Goal: Task Accomplishment & Management: Manage account settings

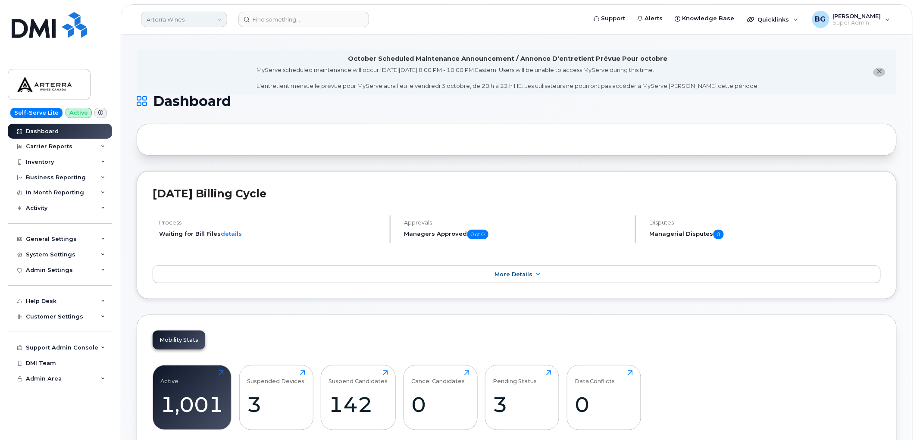
click at [180, 20] on link "Arterra Wines" at bounding box center [184, 20] width 86 height 16
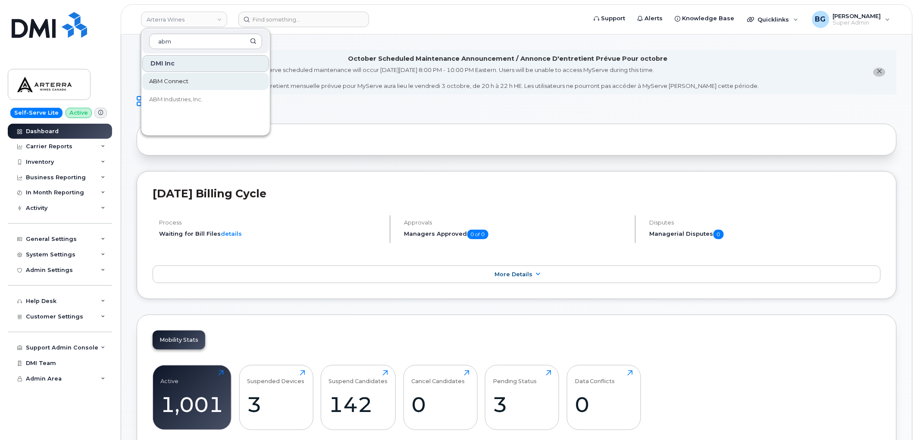
type input "abm"
drag, startPoint x: 174, startPoint y: 76, endPoint x: 176, endPoint y: 81, distance: 5.0
click at [170, 95] on link "ABM Industries, Inc." at bounding box center [205, 99] width 127 height 17
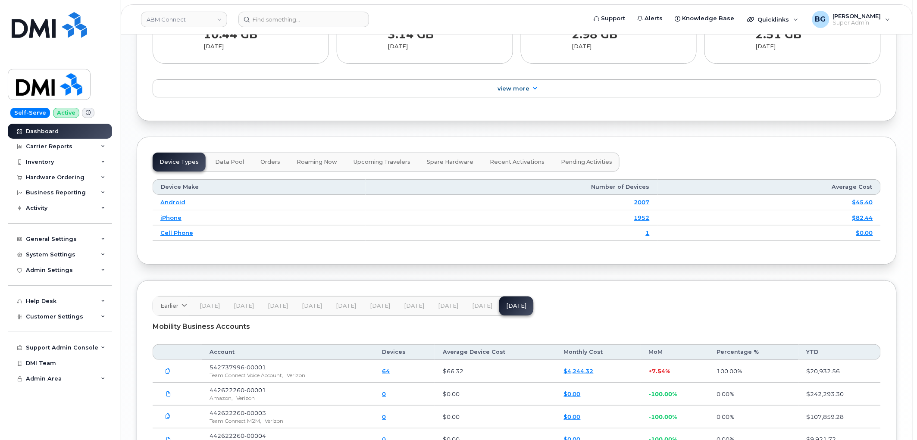
scroll to position [1126, 0]
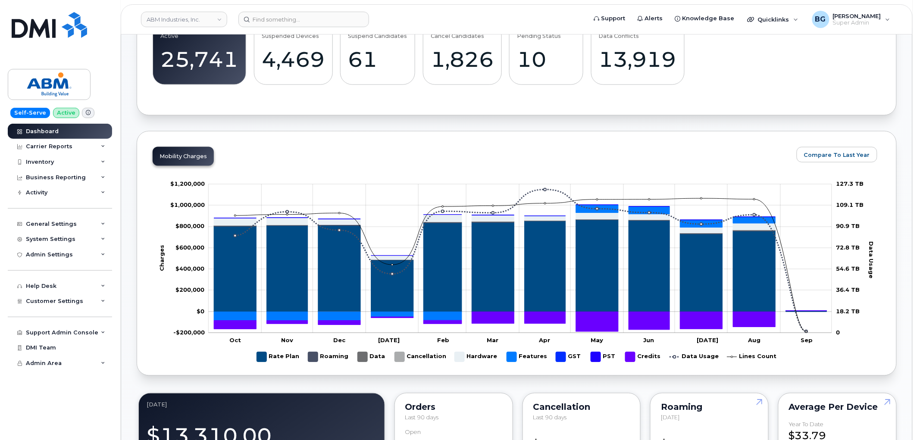
scroll to position [351, 0]
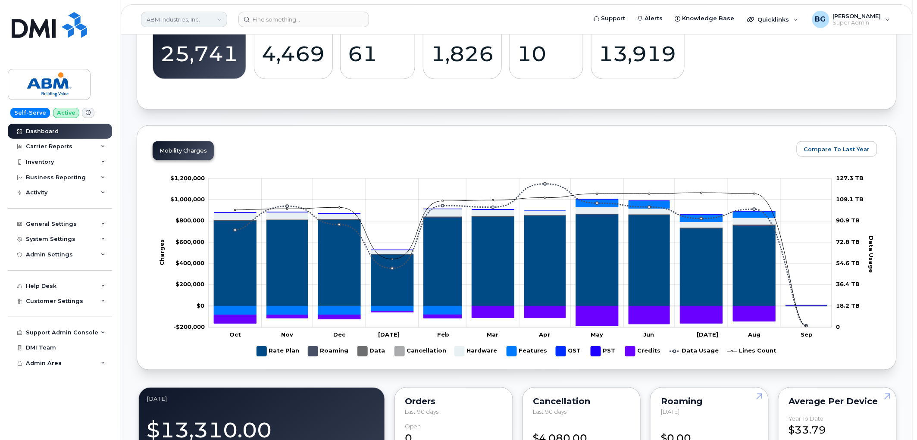
click at [194, 23] on link "ABM Industries, Inc." at bounding box center [184, 20] width 86 height 16
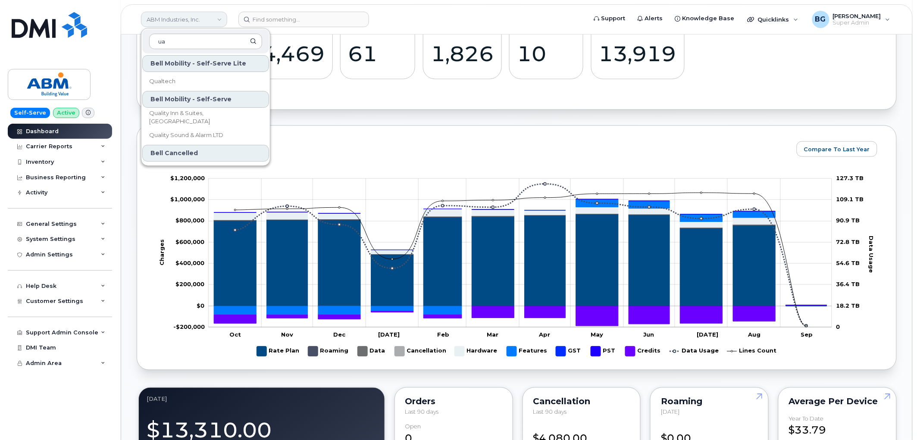
type input "u"
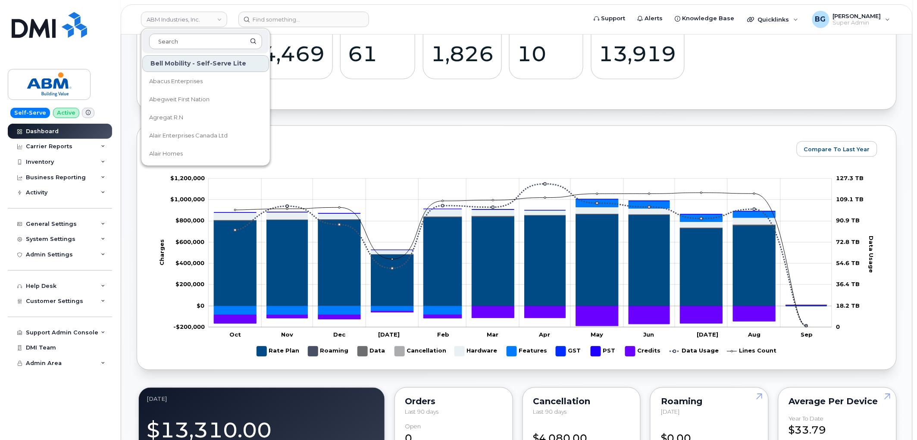
click at [348, 156] on div "Mobility Charges Compare To Last Year Change chart theme Apply Zoom Out Charges…" at bounding box center [517, 247] width 760 height 245
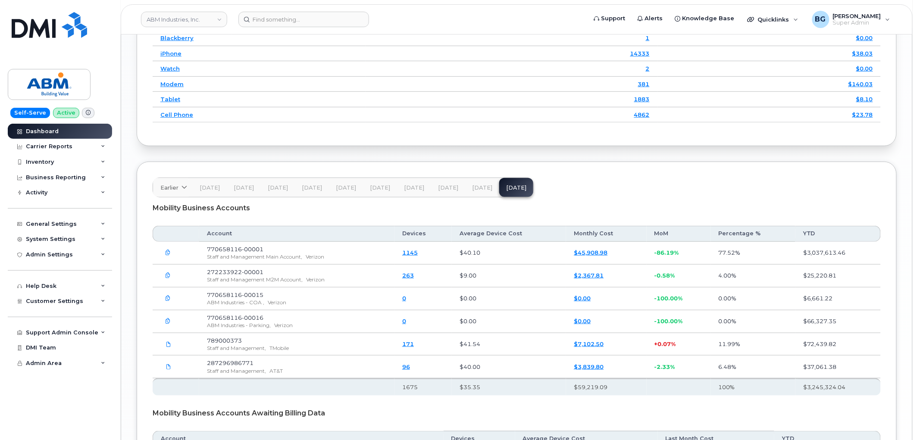
scroll to position [1309, 0]
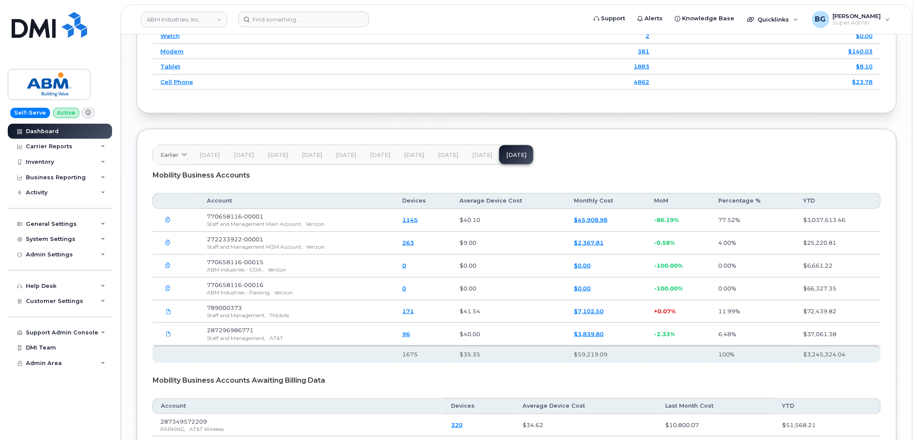
click at [479, 157] on span "Aug 25" at bounding box center [482, 155] width 20 height 7
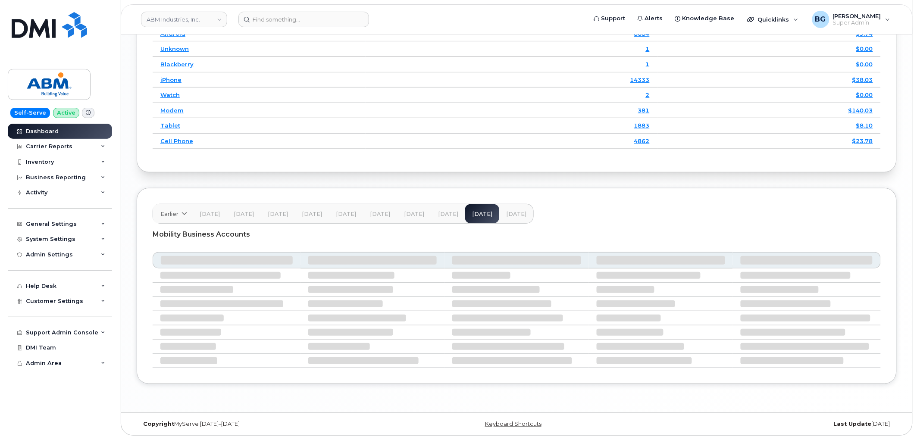
scroll to position [1254, 0]
click at [445, 212] on span "Jul 25" at bounding box center [448, 214] width 20 height 7
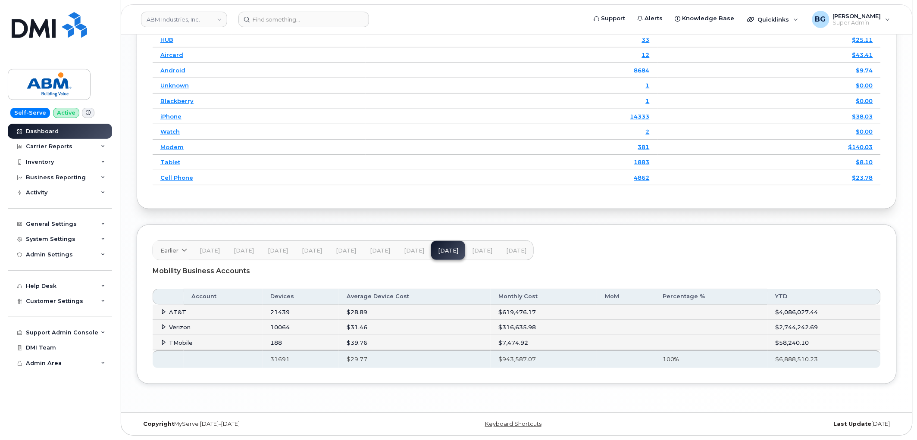
click at [165, 312] on icon at bounding box center [164, 312] width 6 height 6
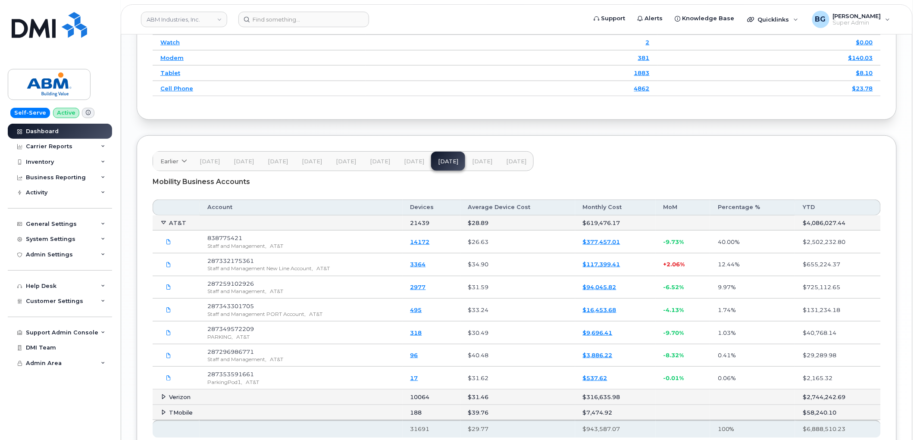
scroll to position [1312, 0]
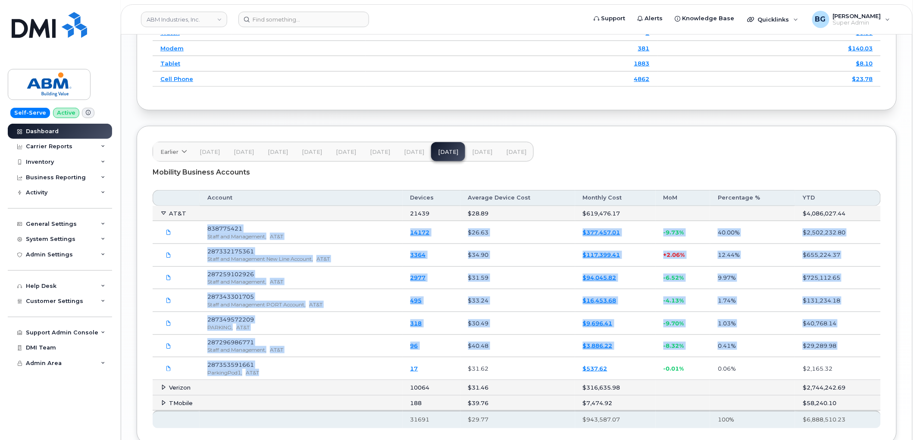
drag, startPoint x: 205, startPoint y: 229, endPoint x: 279, endPoint y: 374, distance: 162.8
click at [279, 374] on tbody "AT&T 21439 $28.89 $619,476.17 $4,086,027.44 838775421 Staff and Management, AT&…" at bounding box center [517, 293] width 728 height 174
copy tbody "838775421 Staff and Management, AT&T 14172 $26.63 $377,457.01 -9.73% 40.00% $2,…"
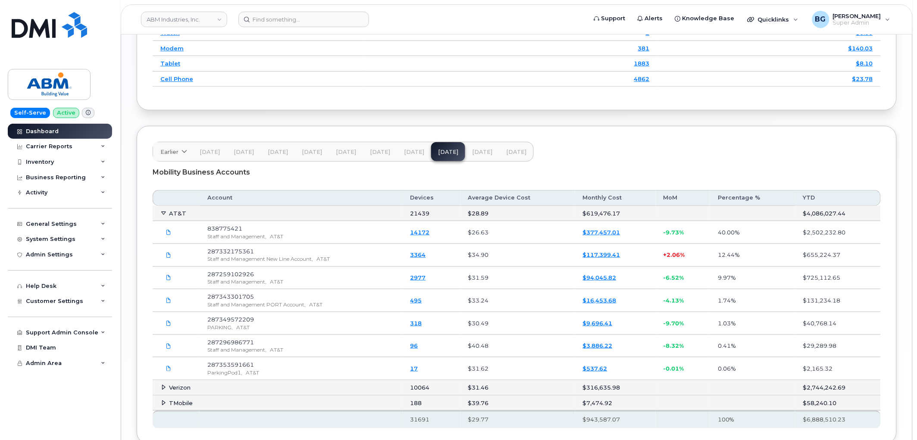
drag, startPoint x: 677, startPoint y: 171, endPoint x: 550, endPoint y: 171, distance: 127.2
click at [677, 170] on div "Mobility Business Accounts" at bounding box center [517, 173] width 728 height 22
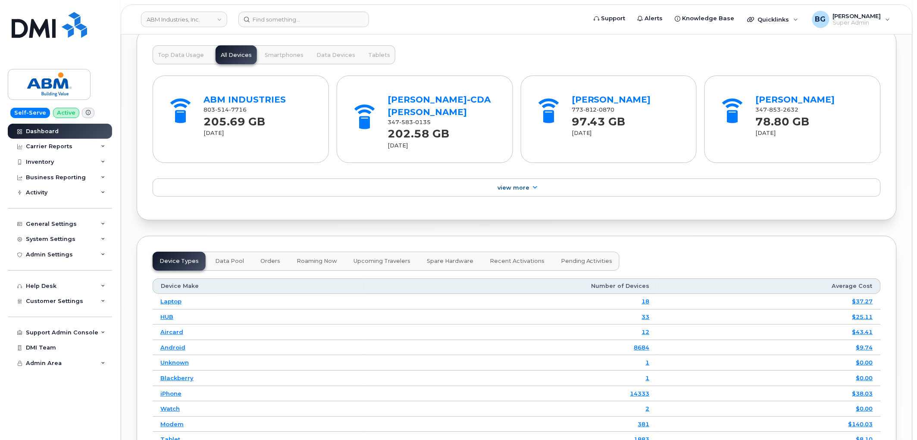
scroll to position [929, 0]
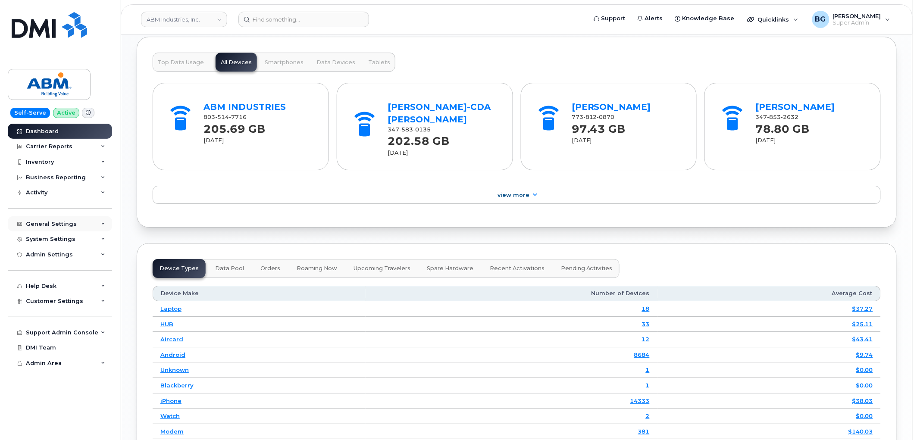
click at [37, 223] on div "General Settings" at bounding box center [51, 224] width 51 height 7
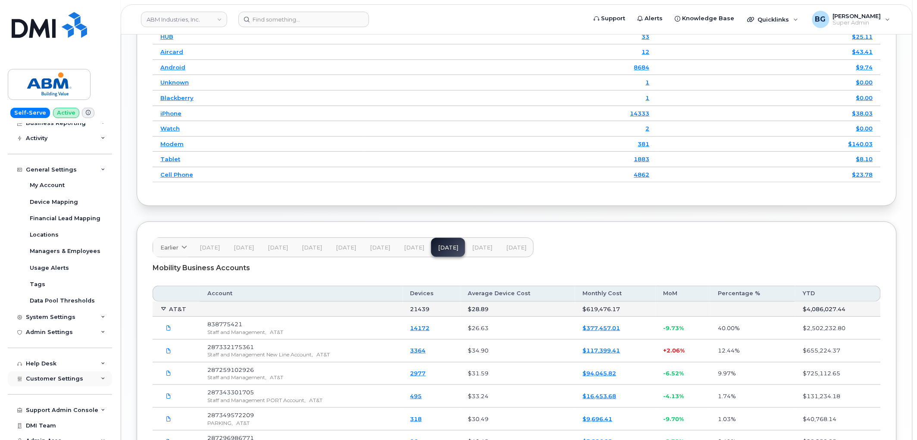
scroll to position [62, 0]
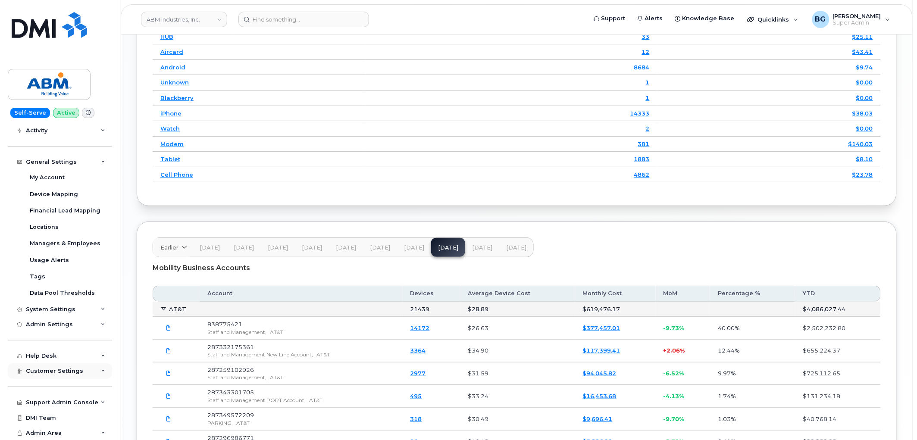
click at [40, 369] on span "Customer Settings" at bounding box center [54, 371] width 57 height 6
click at [45, 387] on div "General" at bounding box center [42, 387] width 24 height 8
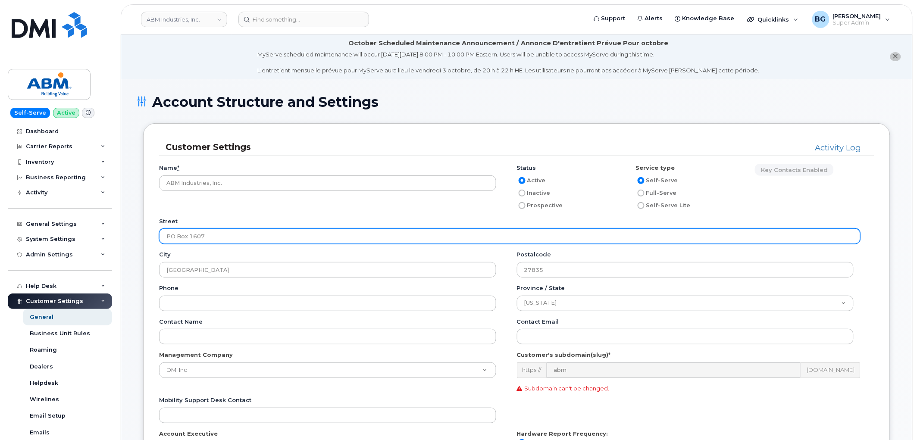
drag, startPoint x: 200, startPoint y: 240, endPoint x: 268, endPoint y: 243, distance: 68.6
click at [263, 243] on input "PO Box 1607" at bounding box center [510, 237] width 702 height 16
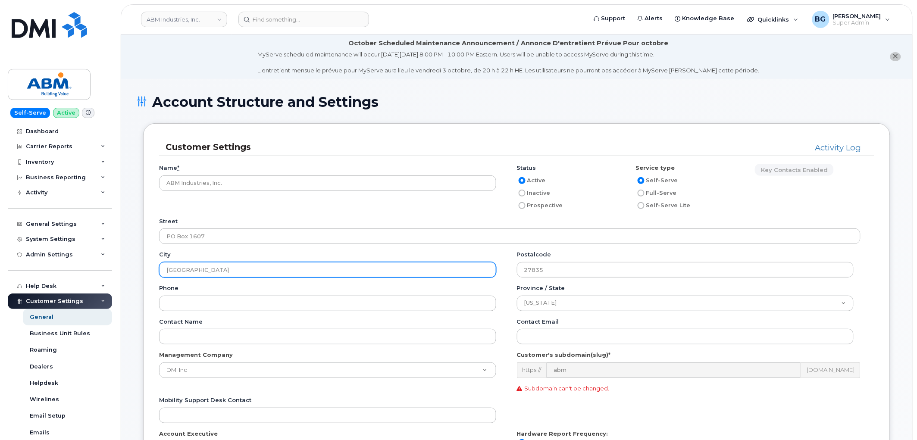
drag, startPoint x: 165, startPoint y: 268, endPoint x: 324, endPoint y: 270, distance: 158.7
click at [298, 270] on input "Greenville" at bounding box center [327, 270] width 337 height 16
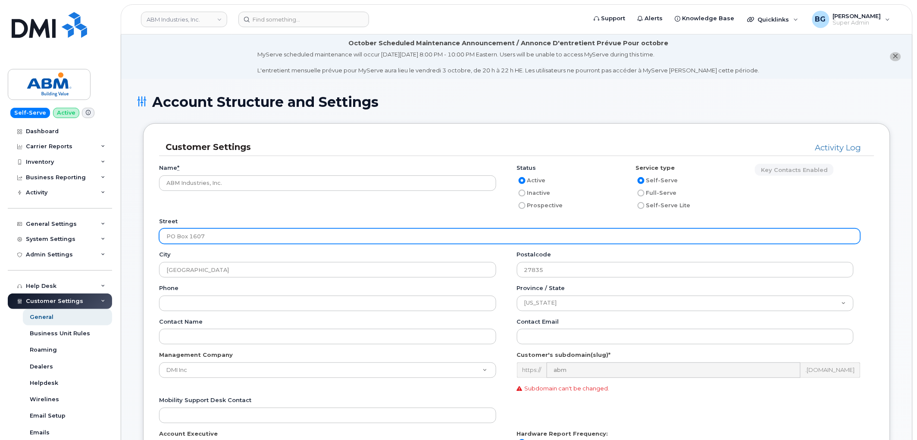
drag, startPoint x: 210, startPoint y: 235, endPoint x: 119, endPoint y: 244, distance: 91.0
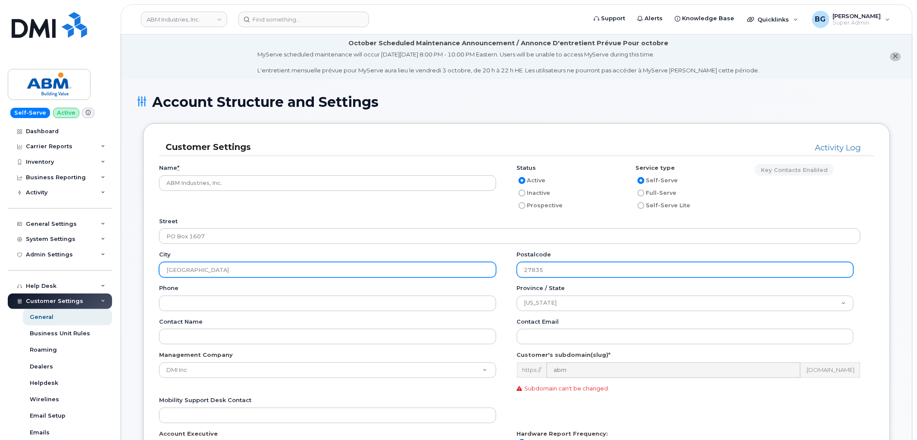
drag, startPoint x: 567, startPoint y: 269, endPoint x: 488, endPoint y: 277, distance: 79.3
click at [498, 267] on div "City Greenville Postalcode 27835" at bounding box center [516, 268] width 715 height 34
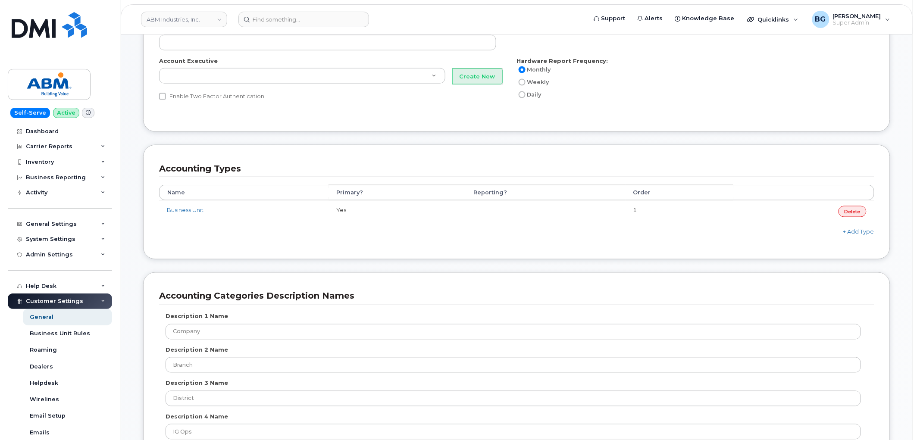
scroll to position [383, 0]
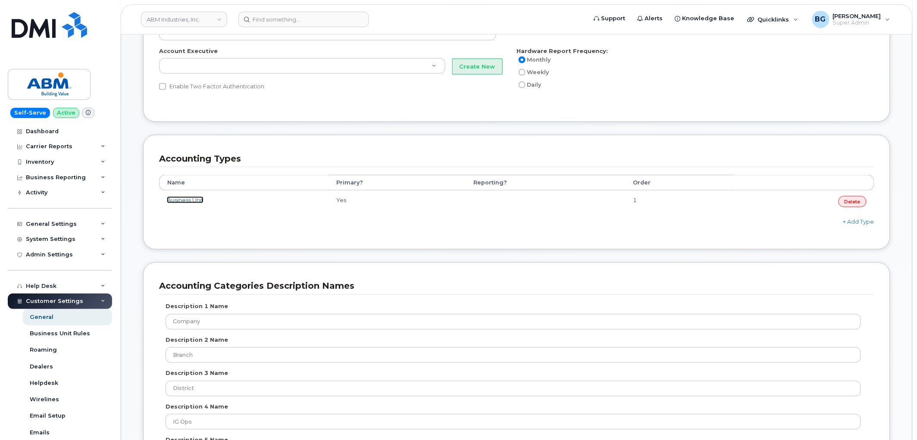
click at [177, 200] on link "Business Unit" at bounding box center [185, 200] width 37 height 7
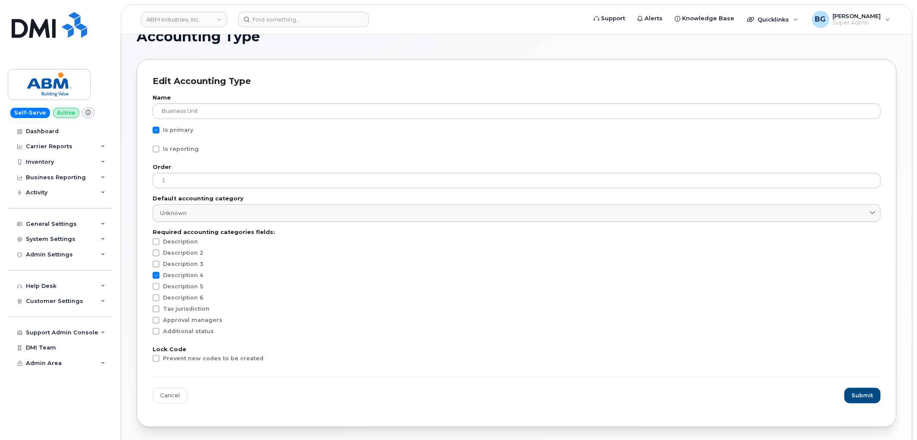
scroll to position [32, 0]
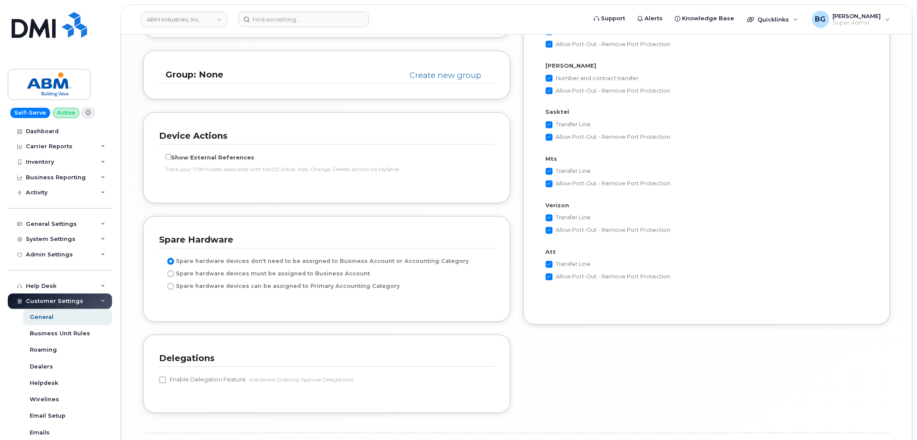
scroll to position [1723, 0]
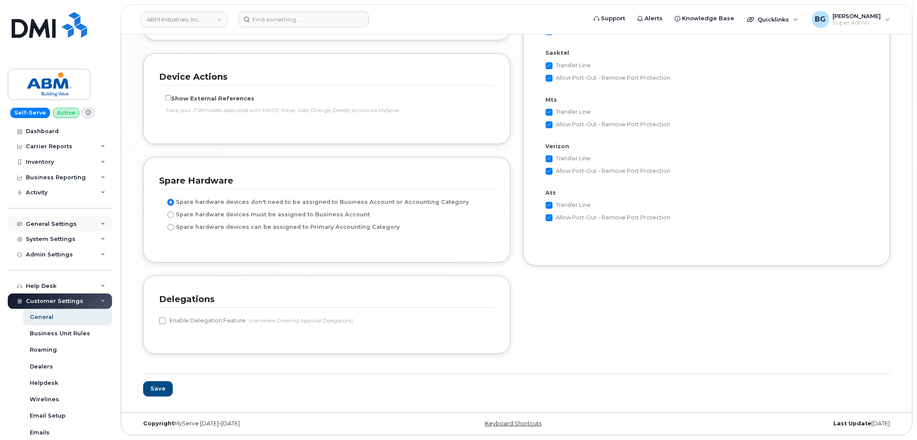
click at [50, 222] on div "General Settings" at bounding box center [51, 224] width 51 height 7
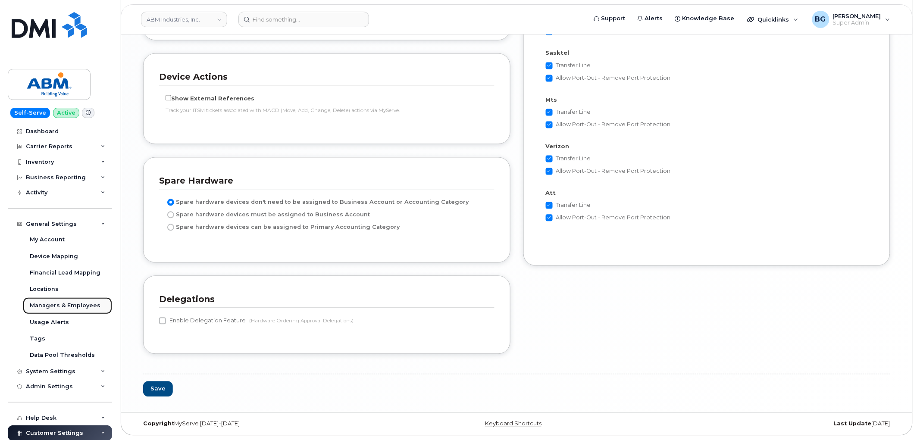
click at [55, 302] on div "Managers & Employees" at bounding box center [65, 306] width 71 height 8
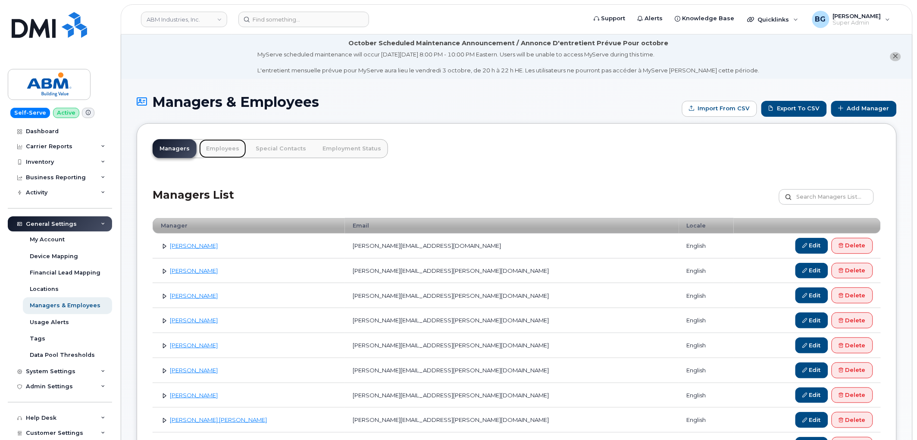
click at [224, 149] on link "Employees" at bounding box center [222, 148] width 47 height 19
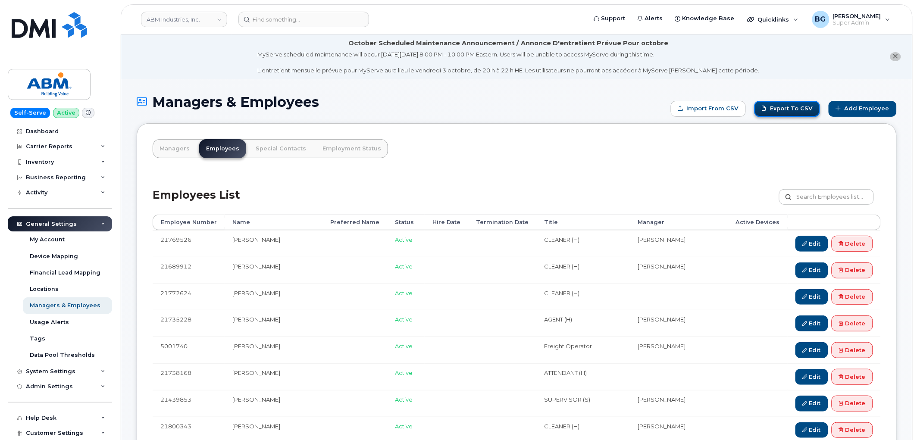
click at [795, 111] on link "Export to CSV" at bounding box center [788, 109] width 66 height 16
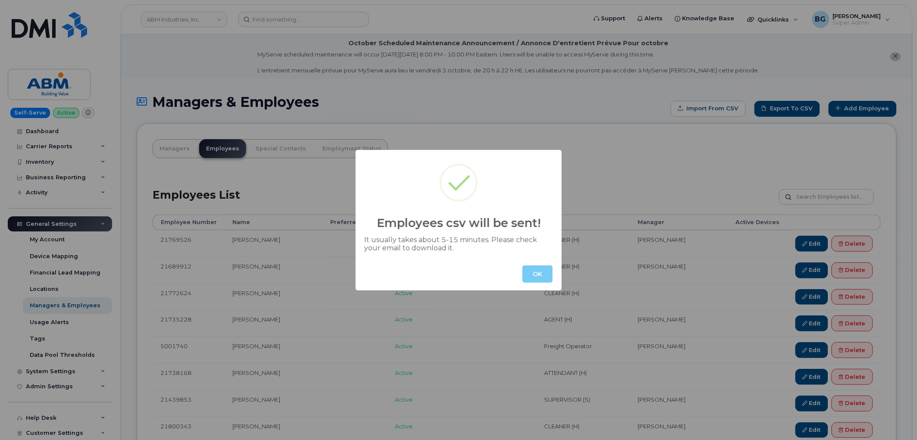
click at [544, 275] on button "OK" at bounding box center [538, 274] width 30 height 17
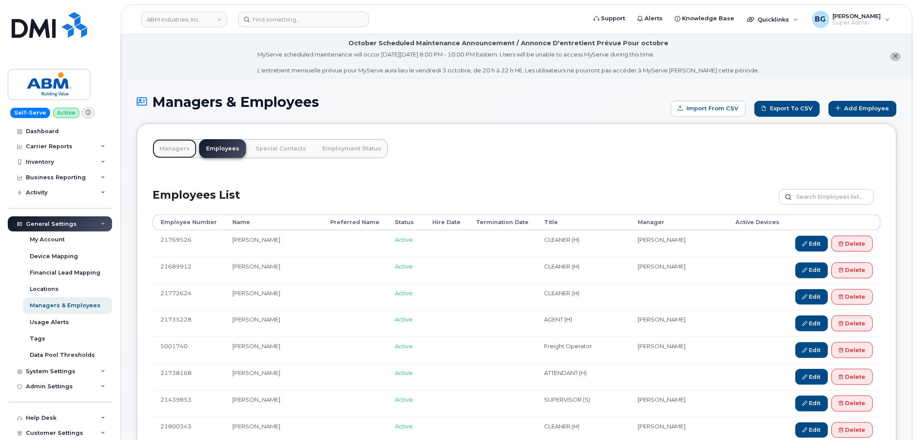
click at [175, 148] on link "Managers" at bounding box center [175, 148] width 44 height 19
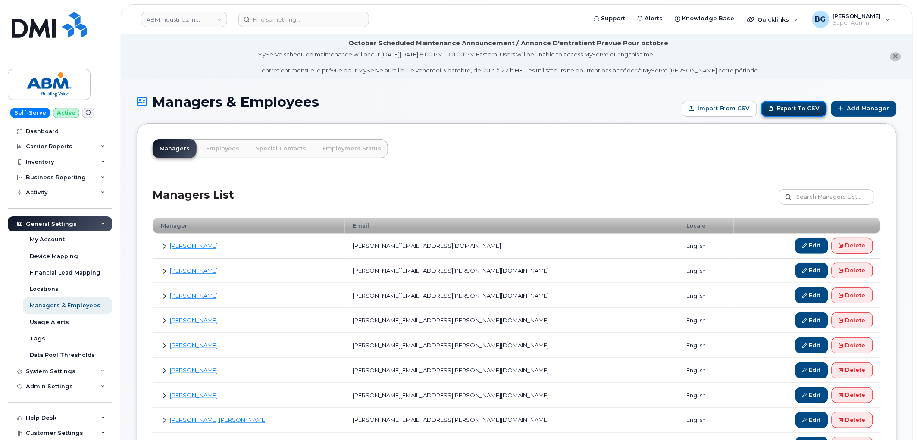
click at [802, 109] on link "Export to CSV" at bounding box center [794, 109] width 66 height 16
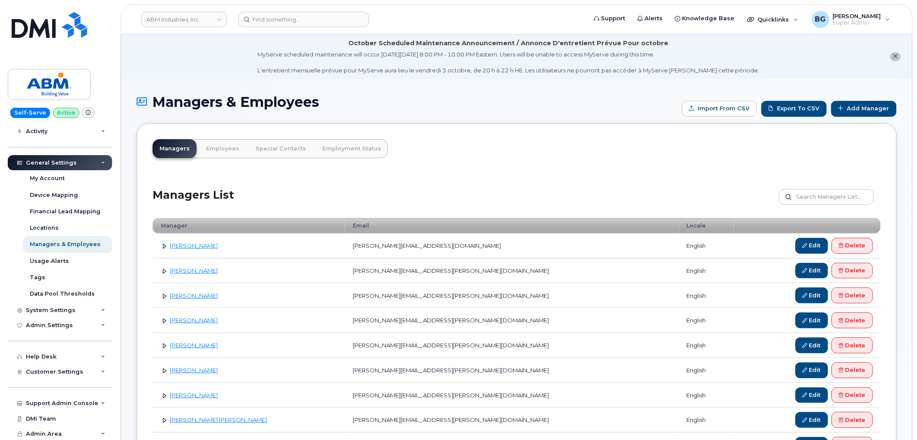
scroll to position [62, 0]
click at [52, 371] on span "Customer Settings" at bounding box center [54, 371] width 57 height 6
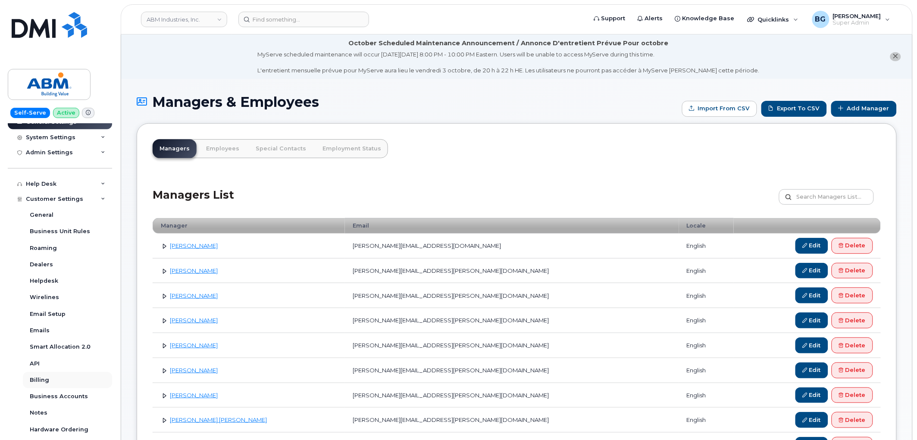
scroll to position [254, 0]
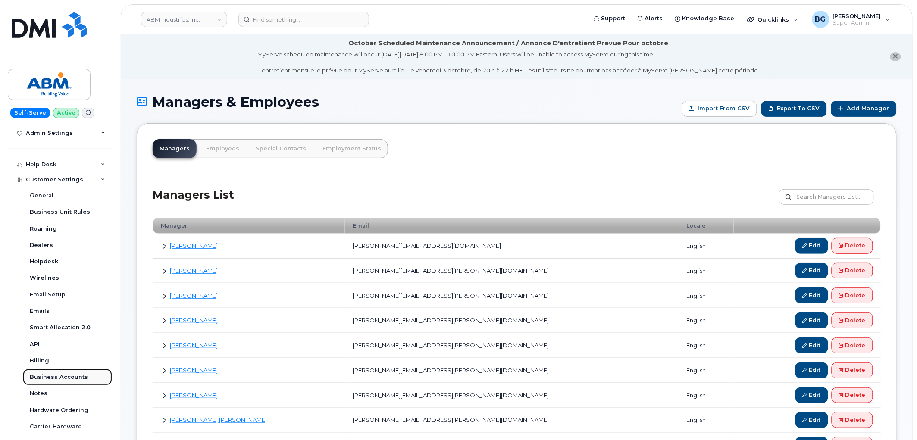
click at [52, 376] on div "Business Accounts" at bounding box center [59, 377] width 58 height 8
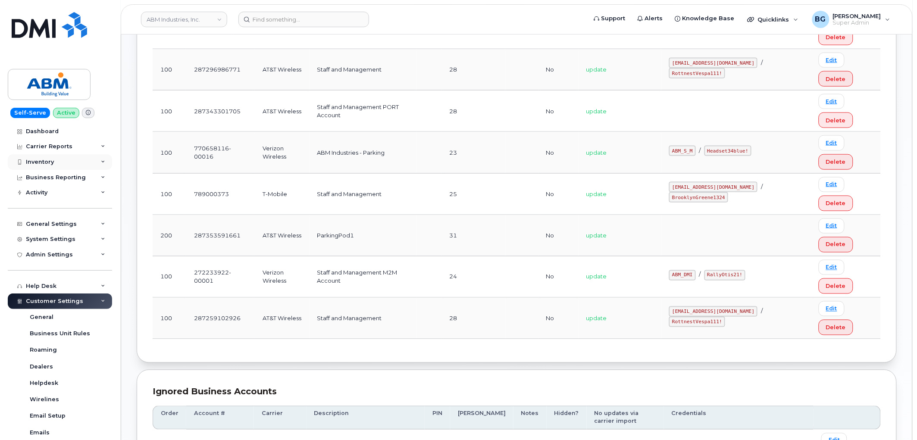
click at [43, 161] on div "Inventory" at bounding box center [40, 162] width 28 height 7
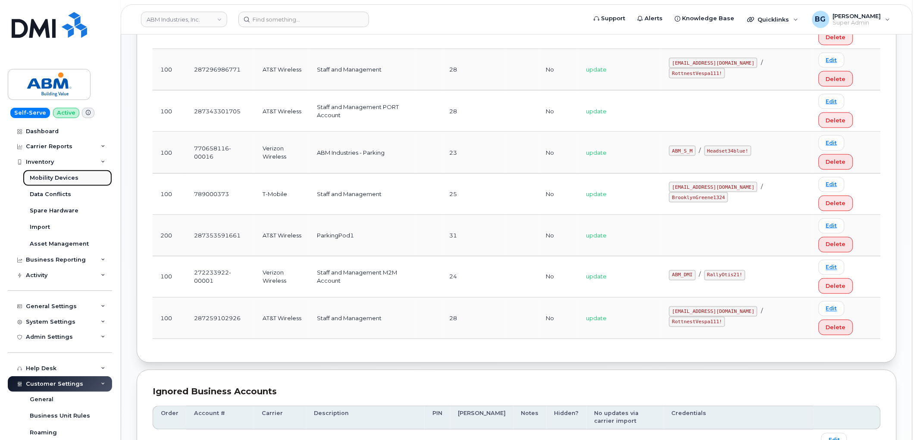
click at [43, 174] on div "Mobility Devices" at bounding box center [54, 178] width 49 height 8
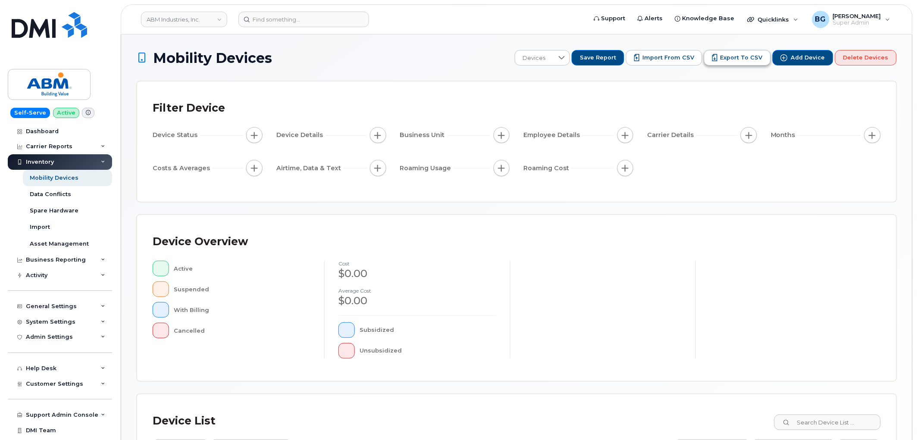
click at [749, 60] on span "Export to CSV" at bounding box center [742, 58] width 42 height 8
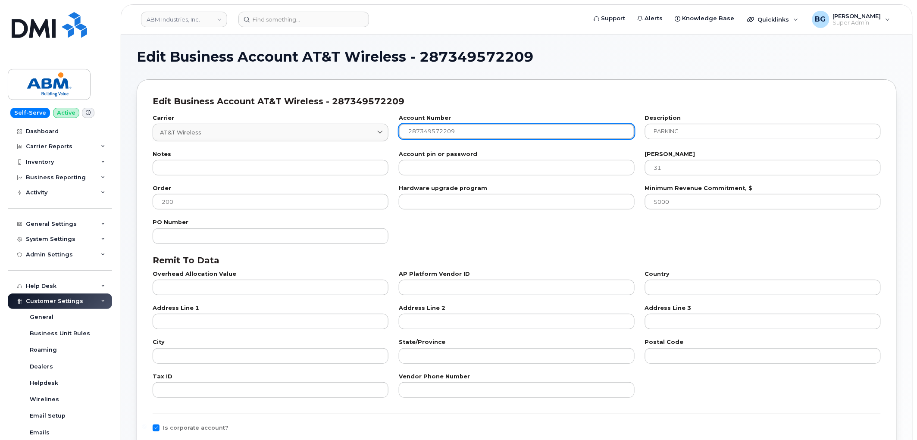
drag, startPoint x: 475, startPoint y: 134, endPoint x: 354, endPoint y: 145, distance: 122.2
click at [338, 135] on div "Carrier AT&T Wireless 7 International International [GEOGRAPHIC_DATA] Fizz Vide…" at bounding box center [516, 128] width 739 height 36
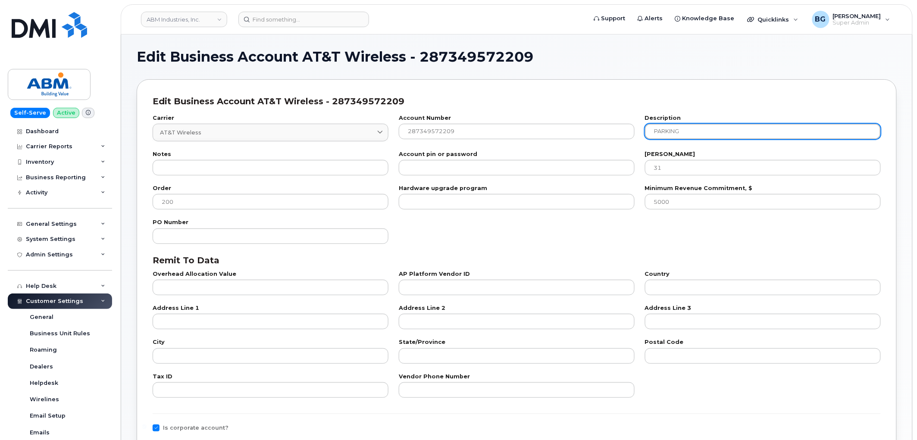
drag, startPoint x: 693, startPoint y: 130, endPoint x: 640, endPoint y: 142, distance: 54.5
click at [626, 132] on div "Carrier AT&T Wireless 7 International International Canada Fizz Videotron Publi…" at bounding box center [516, 128] width 739 height 36
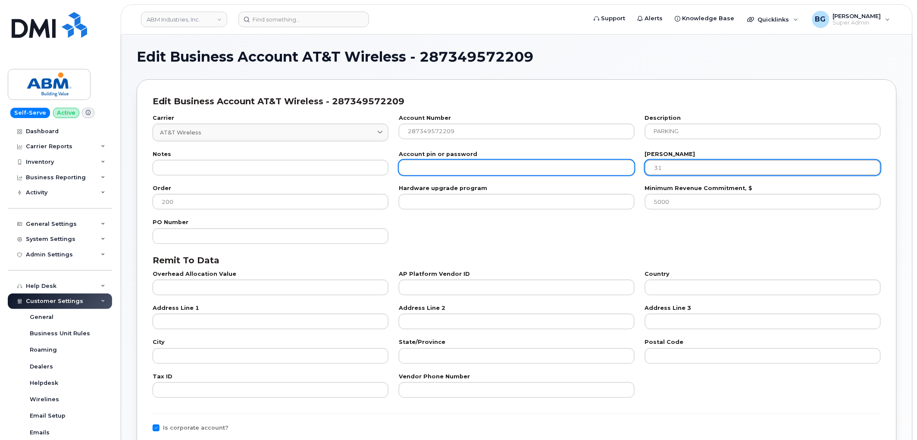
drag, startPoint x: 677, startPoint y: 166, endPoint x: 624, endPoint y: 175, distance: 54.3
click at [611, 169] on div "Notes Account pin or password Bill day 31" at bounding box center [516, 164] width 739 height 34
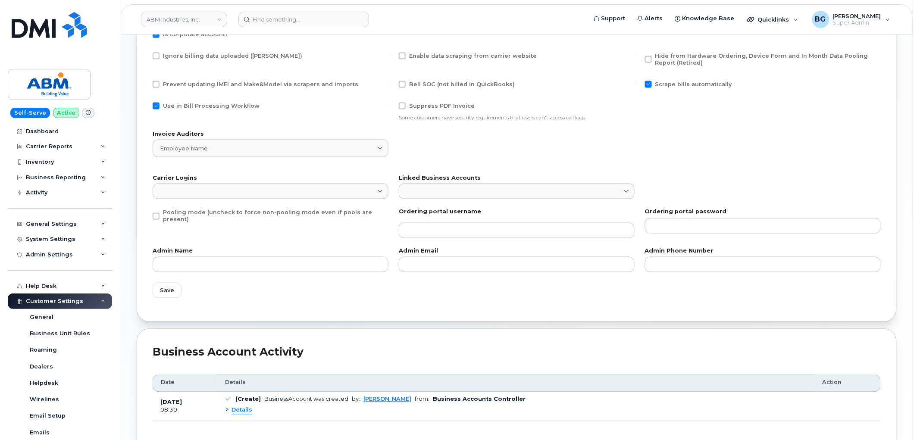
scroll to position [415, 0]
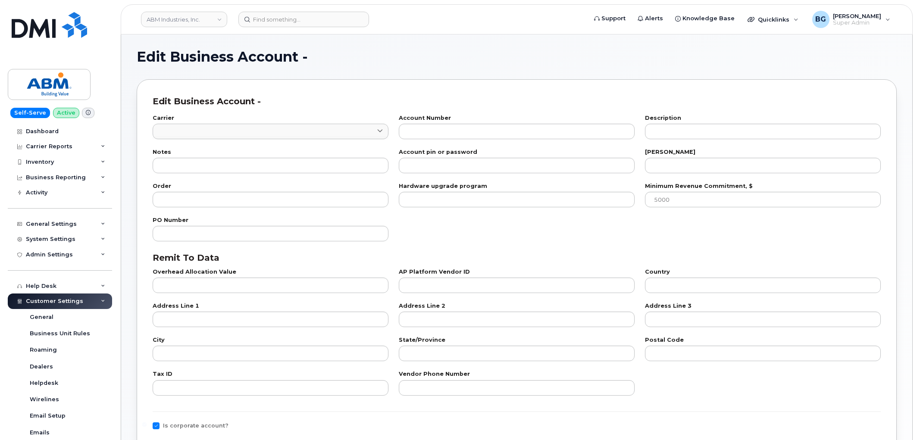
type input "7"
type input "287332175361"
type input "Staff and Management New Line Account"
type input "28"
type input "100"
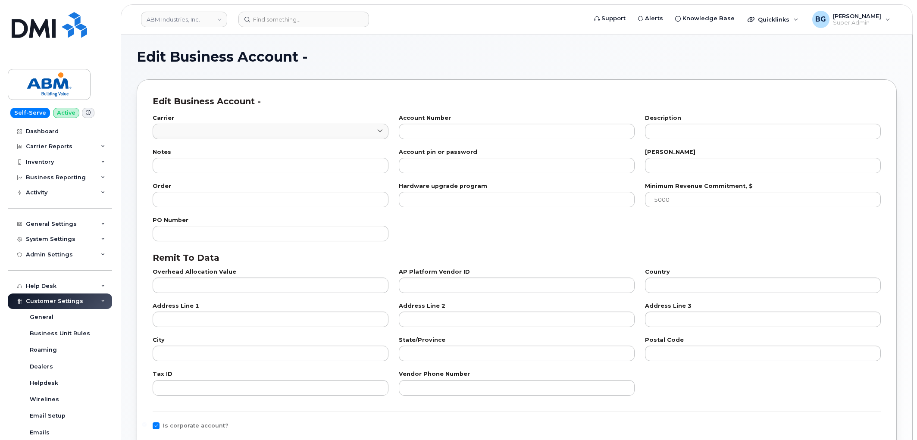
checkbox input "true"
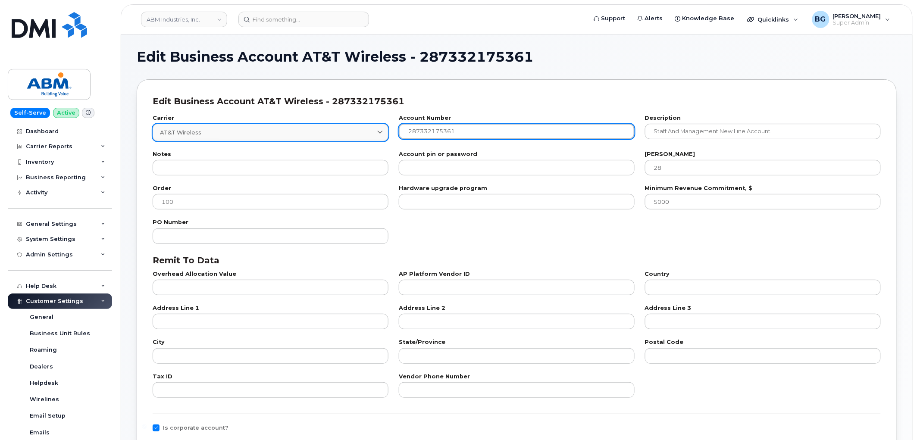
drag, startPoint x: 463, startPoint y: 132, endPoint x: 383, endPoint y: 131, distance: 79.8
click at [359, 131] on div "Carrier AT&T Wireless 7 International International [GEOGRAPHIC_DATA] Fizz Vide…" at bounding box center [516, 128] width 739 height 36
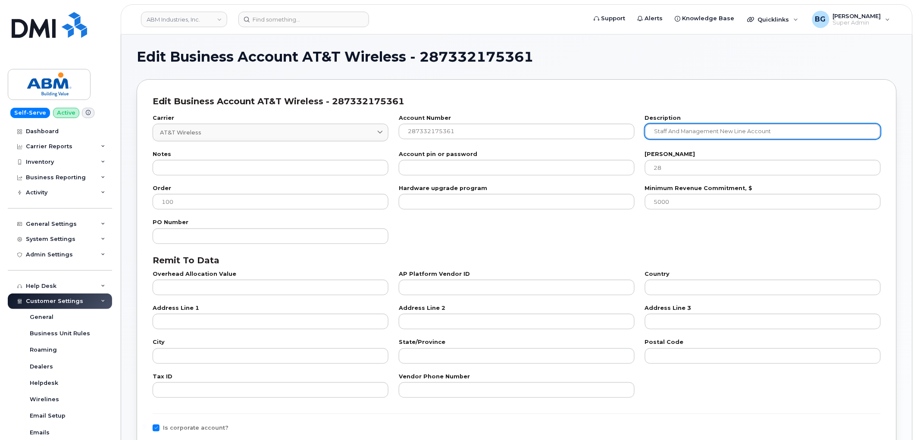
drag, startPoint x: 786, startPoint y: 133, endPoint x: 660, endPoint y: 129, distance: 126.0
click at [663, 129] on input "Staff and Management New Line Account" at bounding box center [763, 132] width 236 height 16
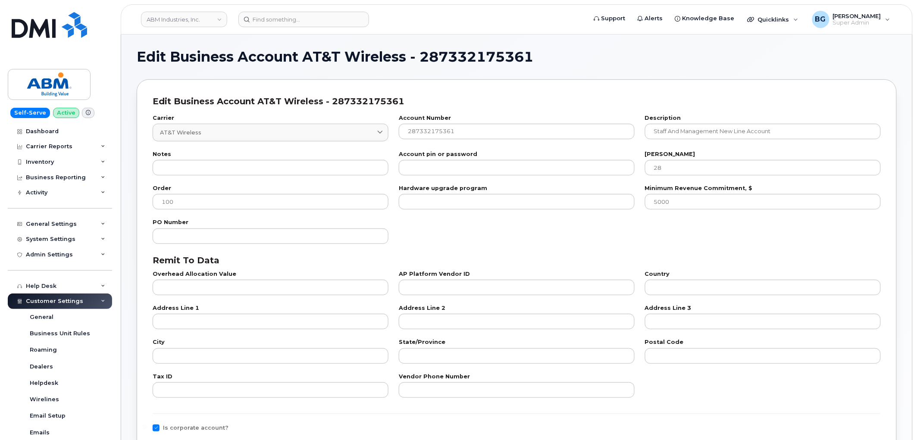
click at [771, 85] on div "Edit Business Account AT&T Wireless - 287332175361 Carrier AT&T Wireless 7 Inte…" at bounding box center [517, 397] width 760 height 636
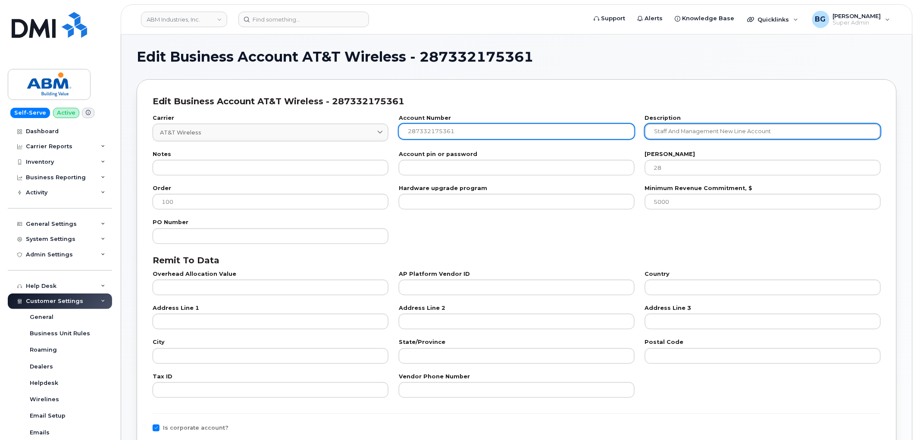
drag, startPoint x: 769, startPoint y: 127, endPoint x: 611, endPoint y: 124, distance: 158.7
click at [611, 124] on div "Carrier AT&T Wireless 7 International International [GEOGRAPHIC_DATA] Fizz Vide…" at bounding box center [516, 128] width 739 height 36
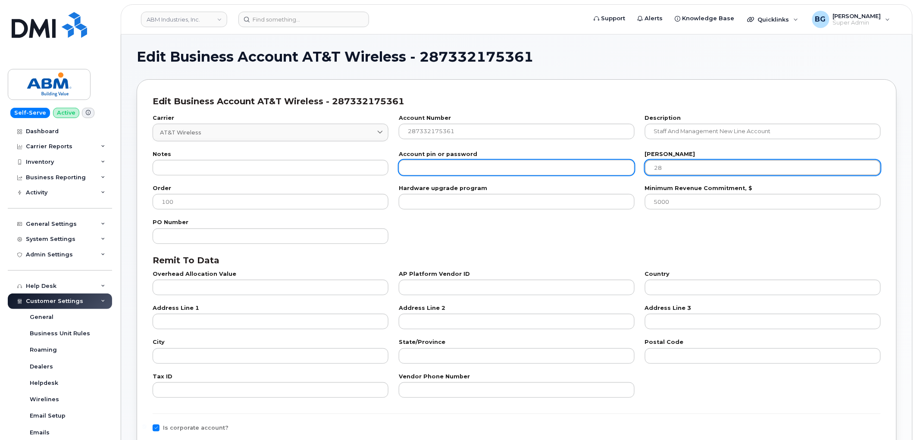
drag, startPoint x: 677, startPoint y: 168, endPoint x: 615, endPoint y: 169, distance: 62.1
click at [615, 169] on div "Notes Account pin or password [PERSON_NAME] 28" at bounding box center [516, 164] width 739 height 34
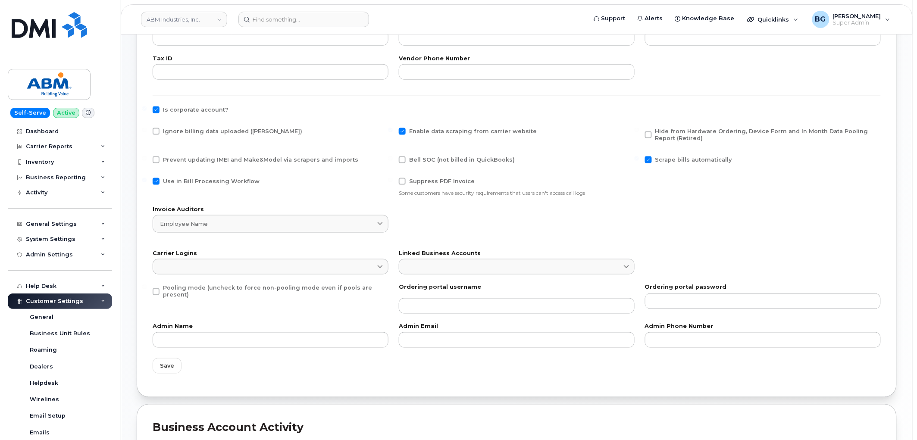
scroll to position [320, 0]
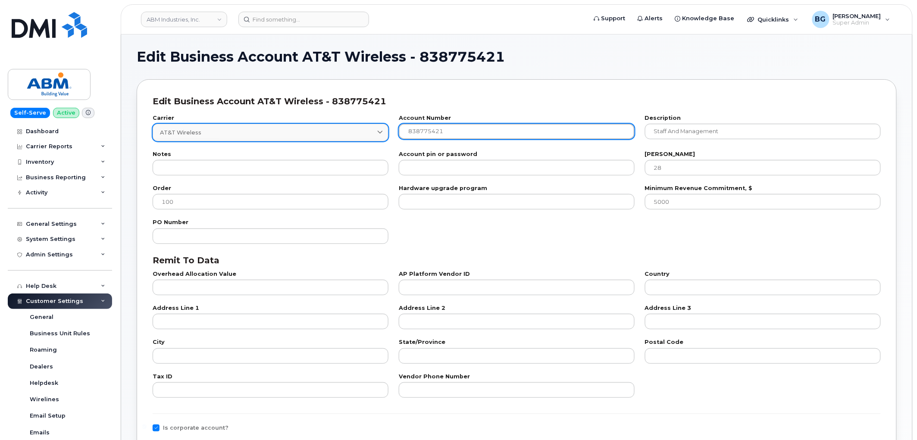
drag, startPoint x: 444, startPoint y: 128, endPoint x: 380, endPoint y: 128, distance: 64.2
click at [380, 128] on div "Carrier AT&T Wireless 7 International International [GEOGRAPHIC_DATA] Fizz Vide…" at bounding box center [516, 128] width 739 height 36
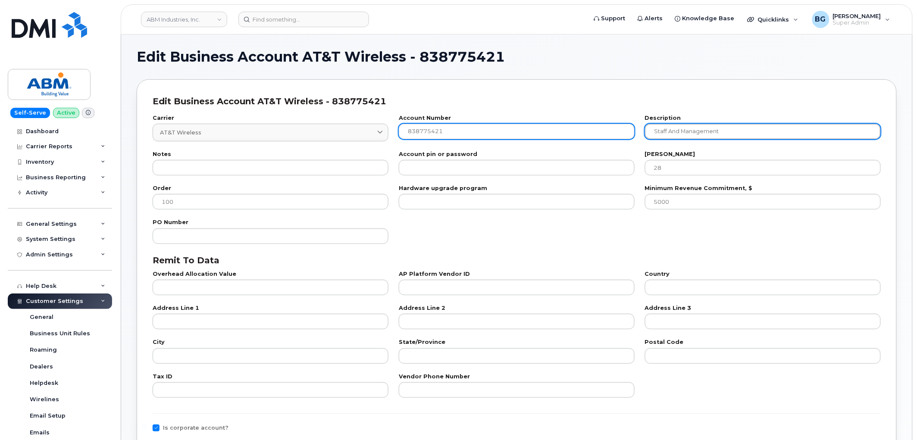
drag, startPoint x: 746, startPoint y: 131, endPoint x: 568, endPoint y: 128, distance: 178.1
click at [568, 128] on div "Carrier AT&T Wireless 7 International International [GEOGRAPHIC_DATA] Fizz Vide…" at bounding box center [516, 128] width 739 height 36
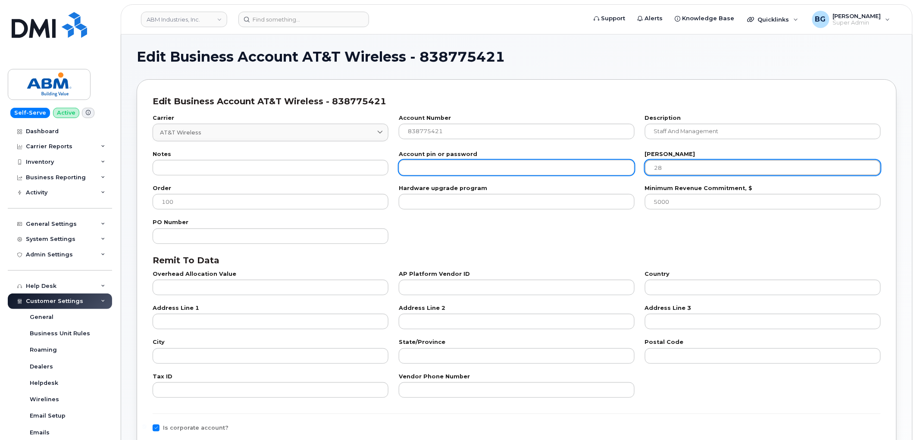
drag, startPoint x: 658, startPoint y: 166, endPoint x: 589, endPoint y: 169, distance: 69.1
click at [589, 169] on div "Notes Account pin or password [PERSON_NAME] 28" at bounding box center [516, 164] width 739 height 34
click at [683, 169] on input "28" at bounding box center [763, 168] width 236 height 16
drag, startPoint x: 689, startPoint y: 169, endPoint x: 624, endPoint y: 169, distance: 64.7
click at [624, 169] on div "Notes Account pin or password Bill day 28" at bounding box center [516, 164] width 739 height 34
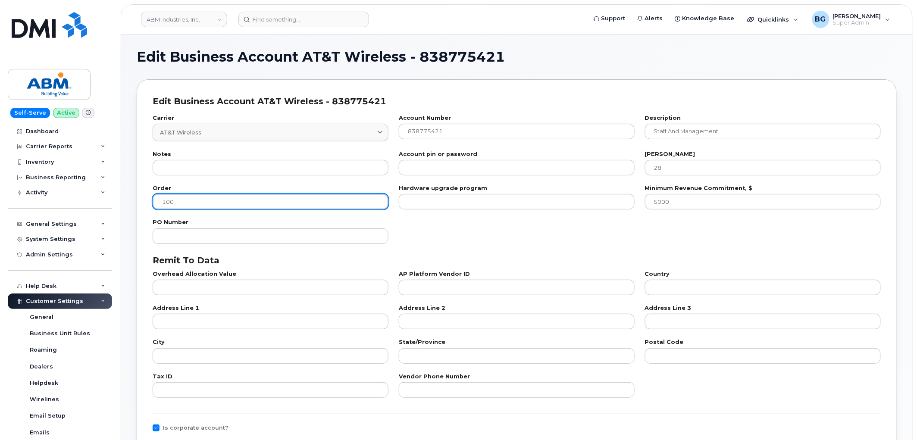
drag, startPoint x: 222, startPoint y: 205, endPoint x: 131, endPoint y: 200, distance: 91.6
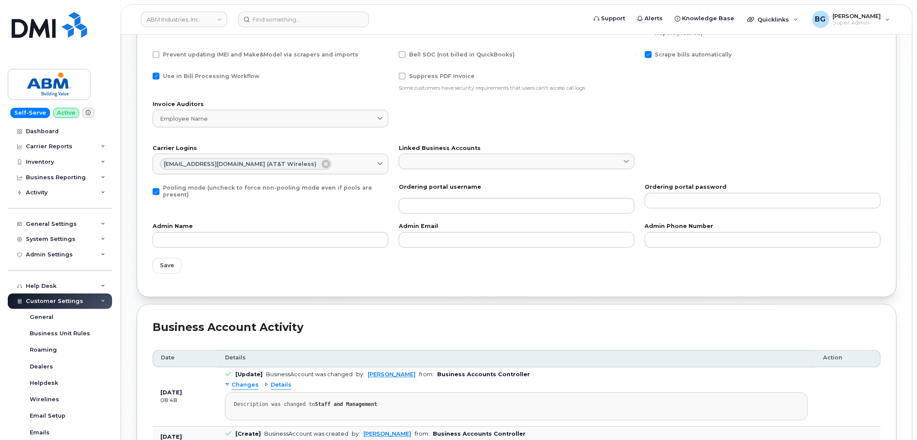
scroll to position [386, 0]
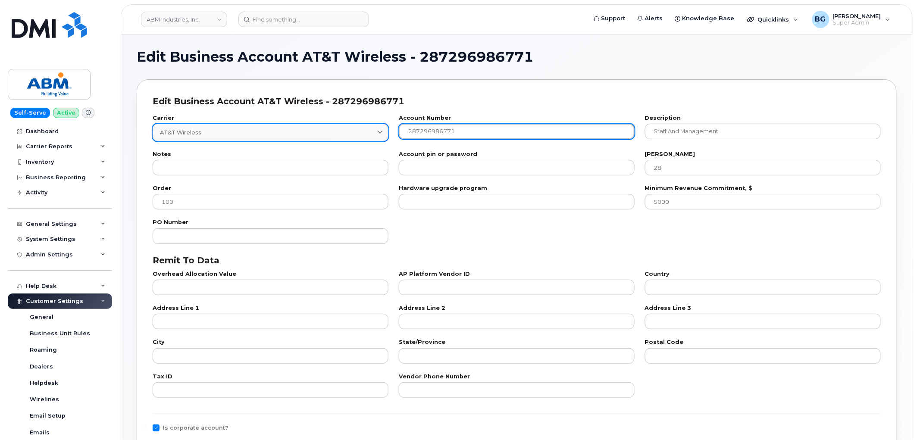
click at [383, 126] on div "Carrier AT&T Wireless 7 International International [GEOGRAPHIC_DATA] Fizz Vide…" at bounding box center [516, 128] width 739 height 36
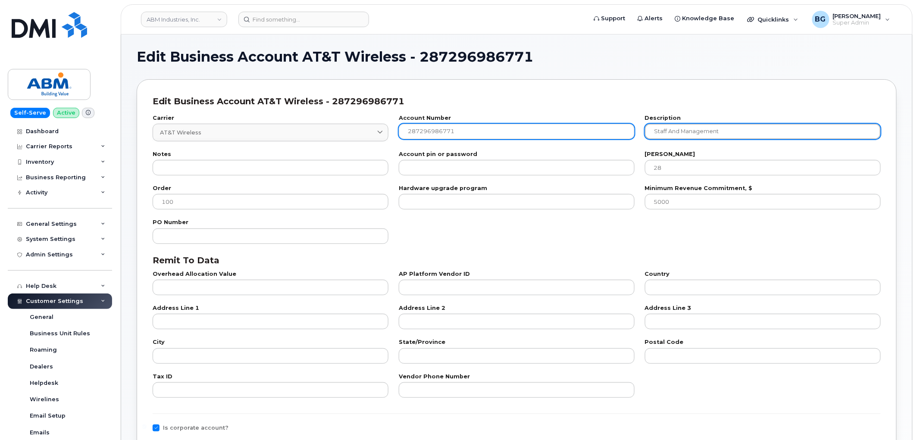
drag, startPoint x: 620, startPoint y: 130, endPoint x: 601, endPoint y: 129, distance: 19.0
click at [599, 128] on div "Carrier AT&T Wireless 7 International International [GEOGRAPHIC_DATA] Fizz Vide…" at bounding box center [516, 128] width 739 height 36
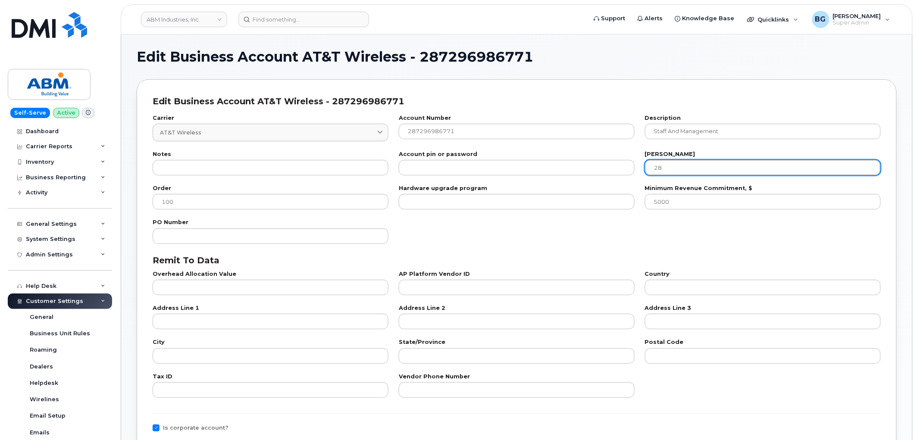
drag, startPoint x: 667, startPoint y: 167, endPoint x: 658, endPoint y: 173, distance: 11.1
click at [640, 169] on div "[PERSON_NAME] 28" at bounding box center [763, 164] width 246 height 34
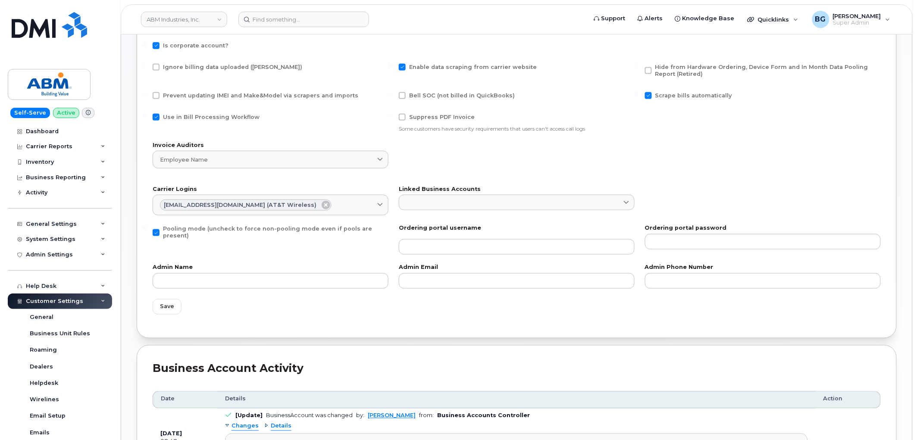
scroll to position [383, 0]
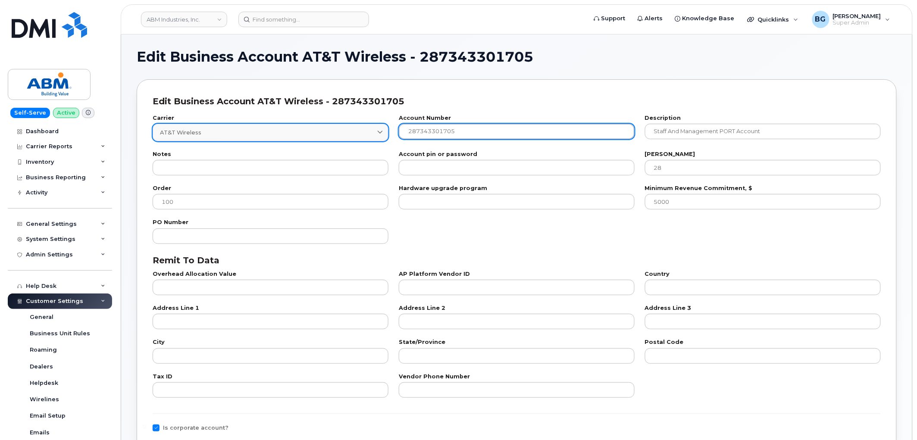
drag, startPoint x: 476, startPoint y: 134, endPoint x: 384, endPoint y: 137, distance: 91.9
click at [382, 136] on div "Carrier AT&T Wireless 7 International International [GEOGRAPHIC_DATA] Fizz Vide…" at bounding box center [516, 128] width 739 height 36
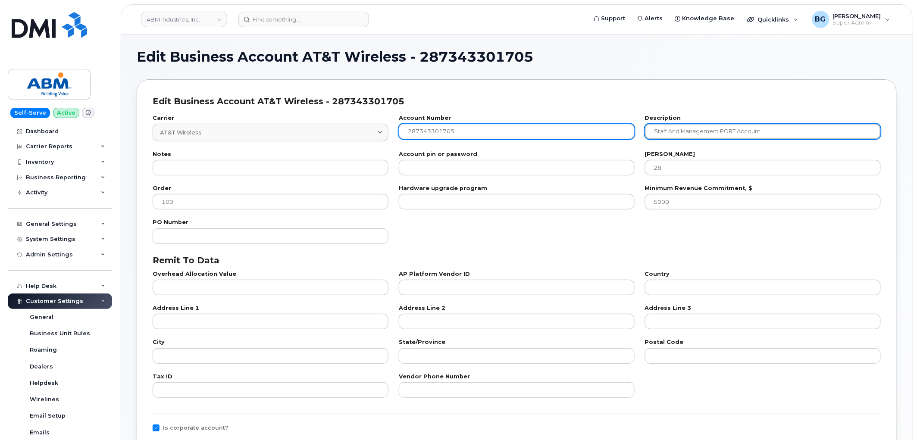
drag, startPoint x: 787, startPoint y: 131, endPoint x: 601, endPoint y: 137, distance: 185.9
click at [602, 137] on div "Carrier AT&T Wireless 7 International International [GEOGRAPHIC_DATA] Fizz Vide…" at bounding box center [516, 128] width 739 height 36
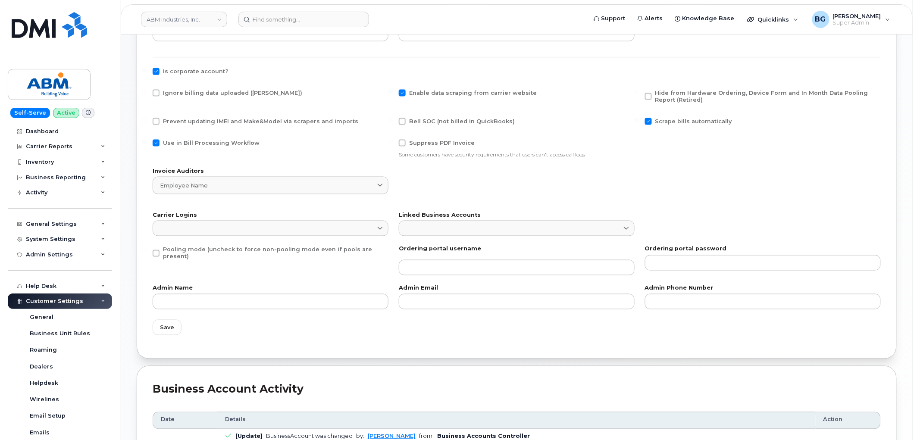
scroll to position [351, 0]
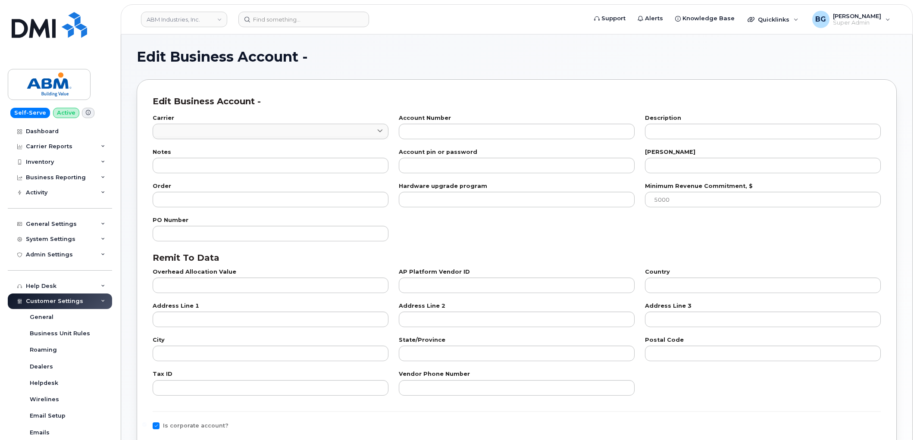
type input "7"
type input "287353591661"
type input "ParkingPod1"
type input "31"
type input "200"
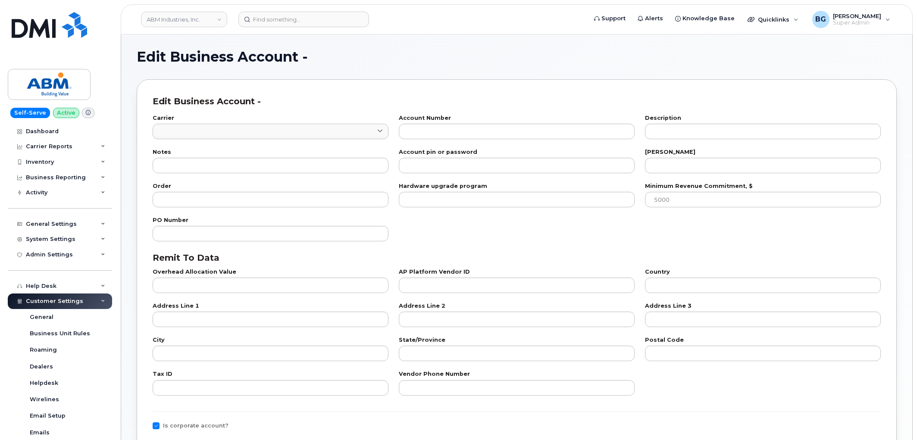
checkbox input "true"
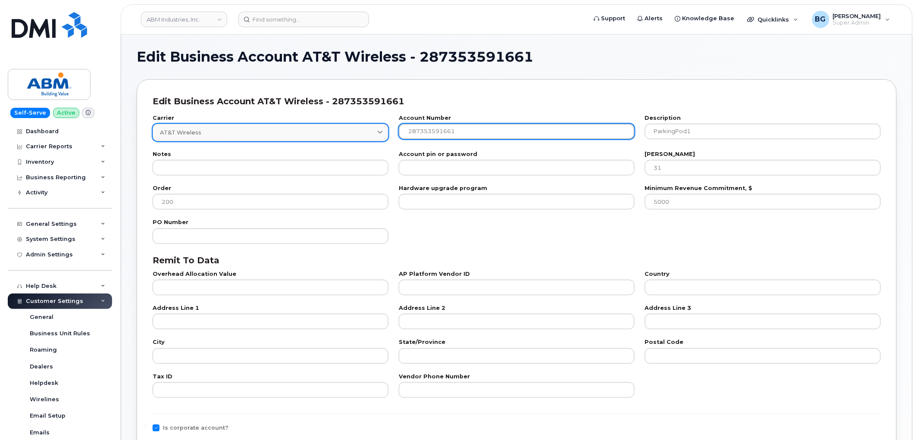
drag, startPoint x: 462, startPoint y: 131, endPoint x: 364, endPoint y: 126, distance: 98.0
click at [364, 126] on div "Carrier AT&T Wireless 7 International International [GEOGRAPHIC_DATA] Fizz Vide…" at bounding box center [516, 128] width 739 height 36
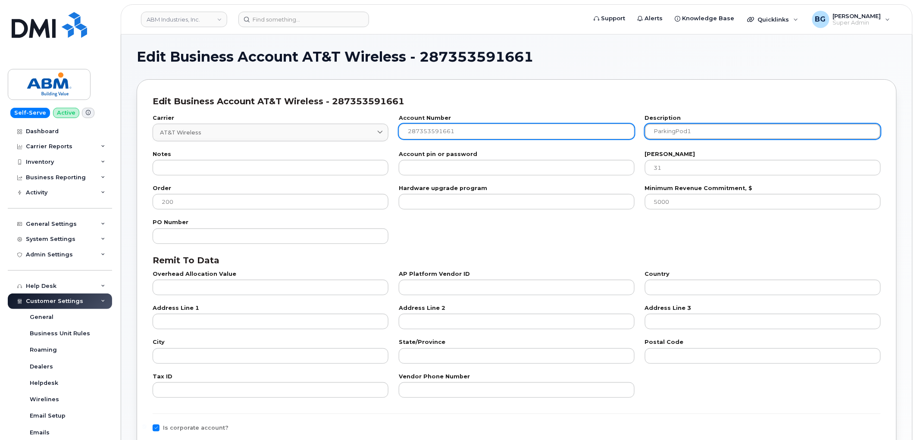
drag, startPoint x: 701, startPoint y: 130, endPoint x: 623, endPoint y: 126, distance: 78.1
click at [624, 125] on div "Carrier AT&T Wireless 7 International International [GEOGRAPHIC_DATA] Fizz Vide…" at bounding box center [516, 128] width 739 height 36
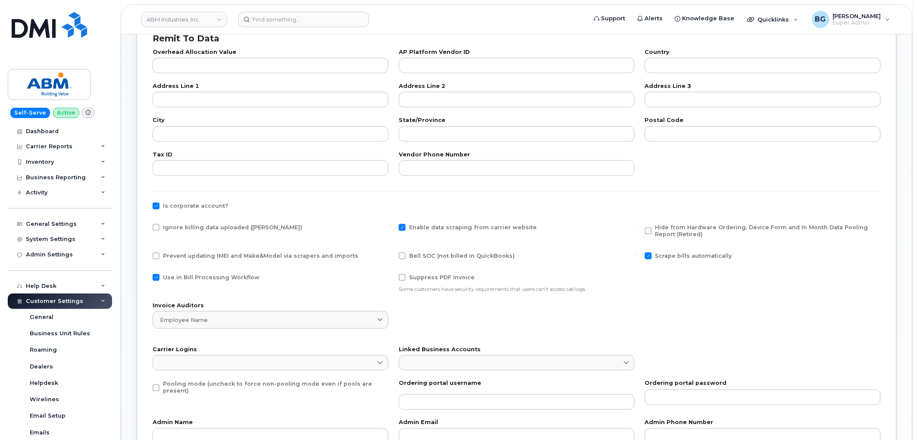
scroll to position [320, 0]
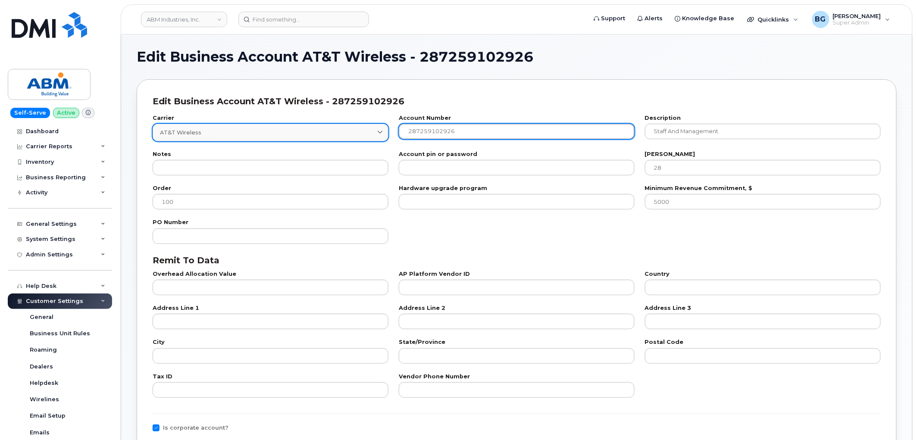
drag, startPoint x: 461, startPoint y: 133, endPoint x: 328, endPoint y: 135, distance: 133.7
click at [328, 135] on div "Carrier AT&T Wireless 7 International International [GEOGRAPHIC_DATA] Fizz Vide…" at bounding box center [516, 128] width 739 height 36
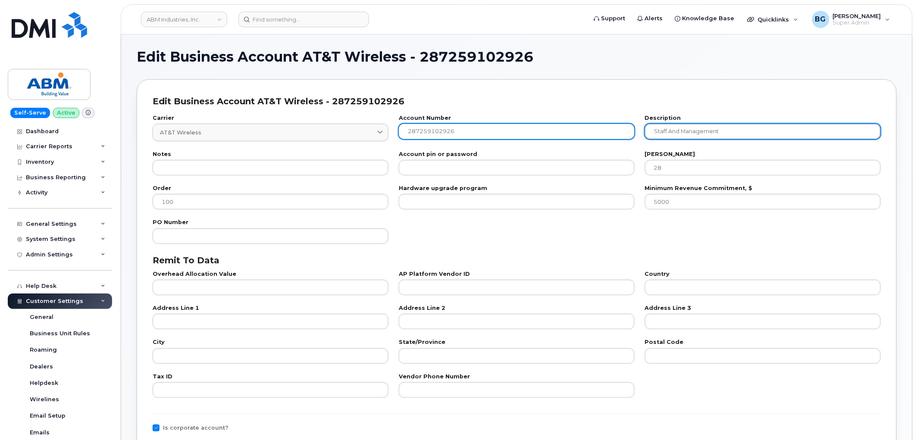
drag, startPoint x: 730, startPoint y: 132, endPoint x: 615, endPoint y: 132, distance: 114.7
click at [615, 132] on div "Carrier AT&T Wireless 7 International International Canada Fizz Videotron Publi…" at bounding box center [516, 128] width 739 height 36
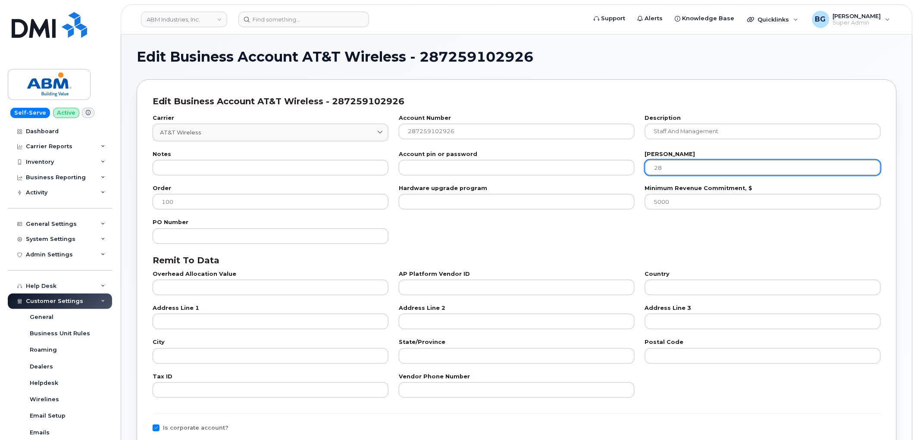
drag, startPoint x: 667, startPoint y: 167, endPoint x: 645, endPoint y: 168, distance: 22.0
click at [645, 168] on input "28" at bounding box center [763, 168] width 236 height 16
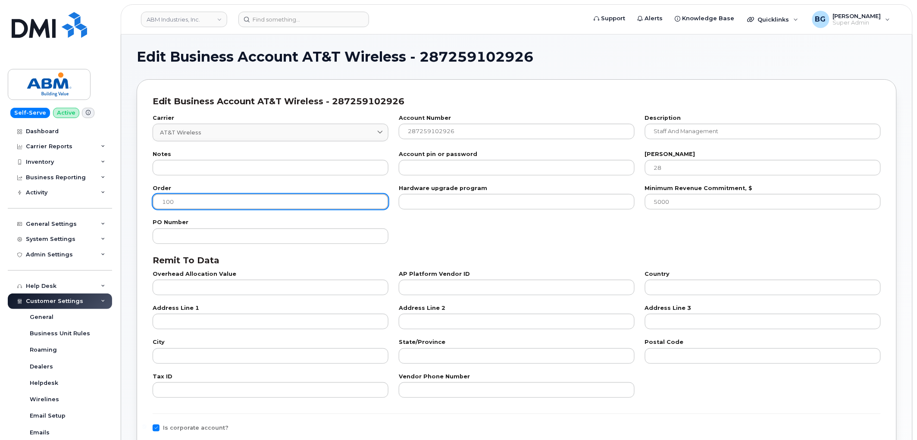
drag, startPoint x: 185, startPoint y: 201, endPoint x: 136, endPoint y: 203, distance: 48.7
click at [137, 203] on div "Edit Business Account AT&T Wireless - 287259102926 Carrier AT&T Wireless 7 Inte…" at bounding box center [517, 400] width 760 height 642
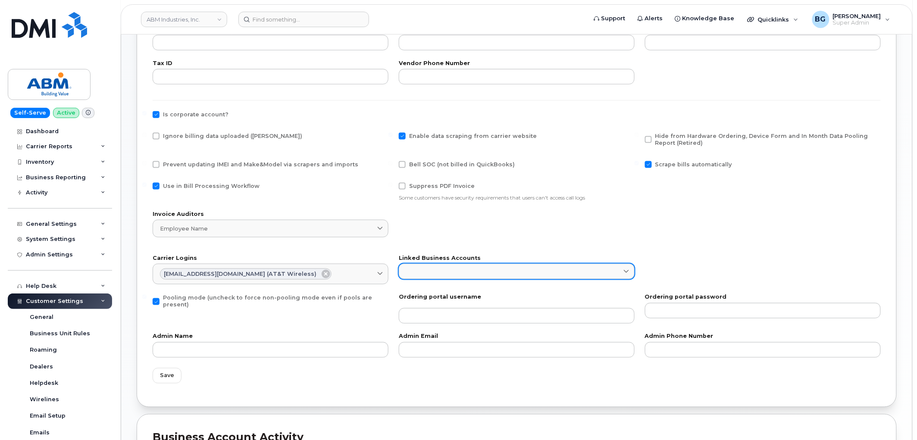
scroll to position [320, 0]
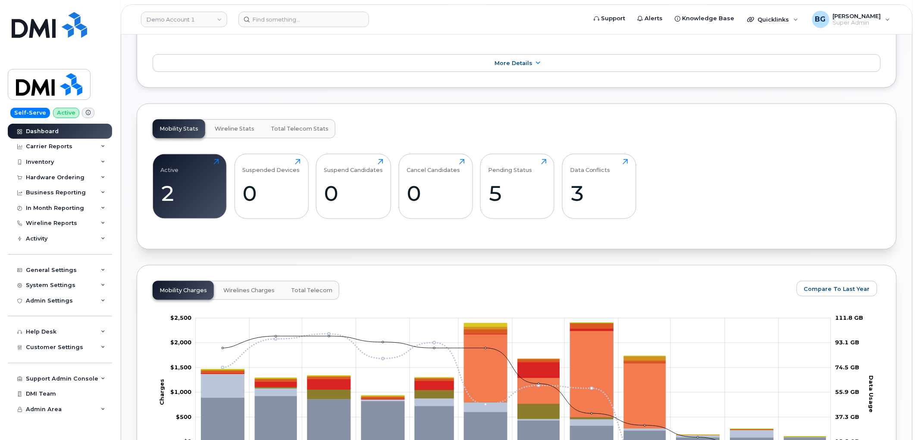
scroll to position [287, 0]
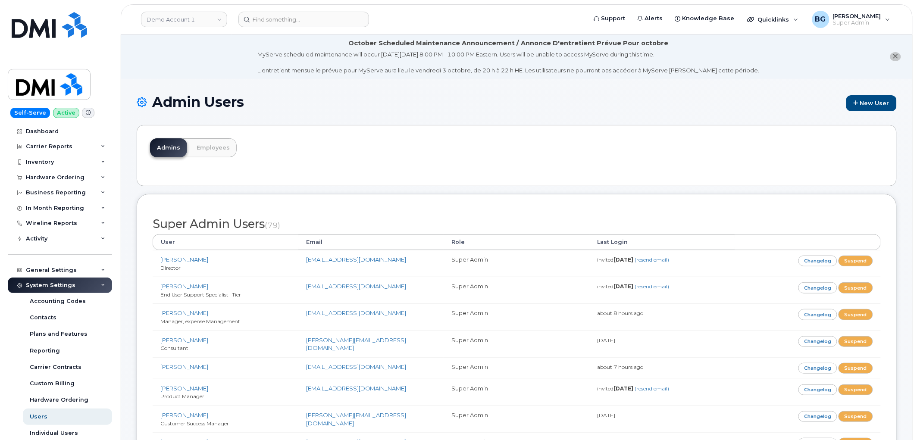
scroll to position [2165, 0]
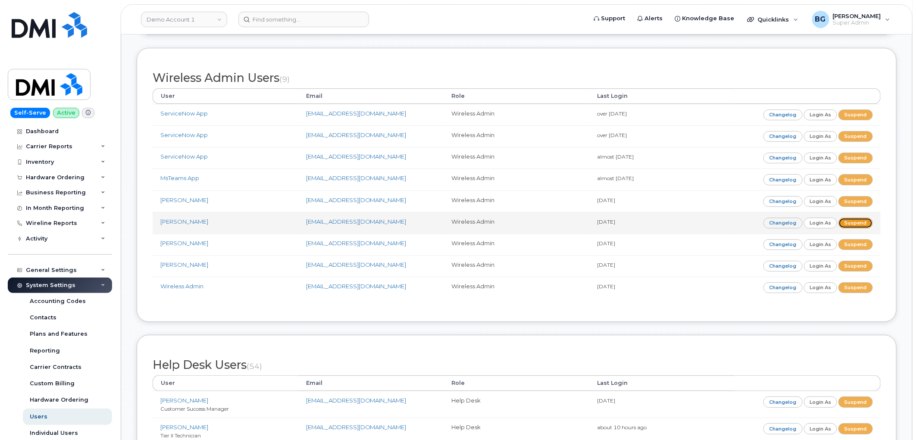
click at [855, 223] on link "Suspend" at bounding box center [856, 223] width 34 height 11
